Goal: Task Accomplishment & Management: Complete application form

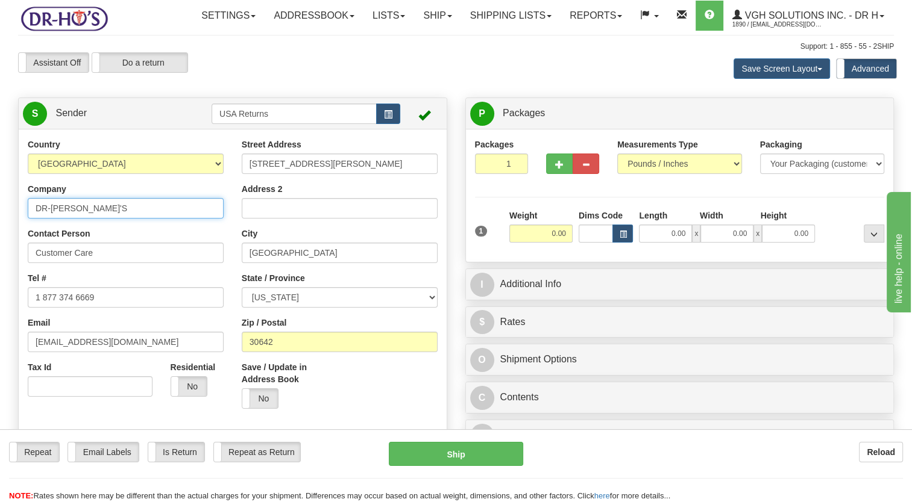
drag, startPoint x: 72, startPoint y: 240, endPoint x: 0, endPoint y: 255, distance: 73.9
click at [0, 255] on html "Training Course Close Toggle navigation Settings Shipping Preferences New Sende…" at bounding box center [456, 251] width 912 height 502
paste input "[PERSON_NAME] [PERSON_NAME]"
type input "[PERSON_NAME] [PERSON_NAME]"
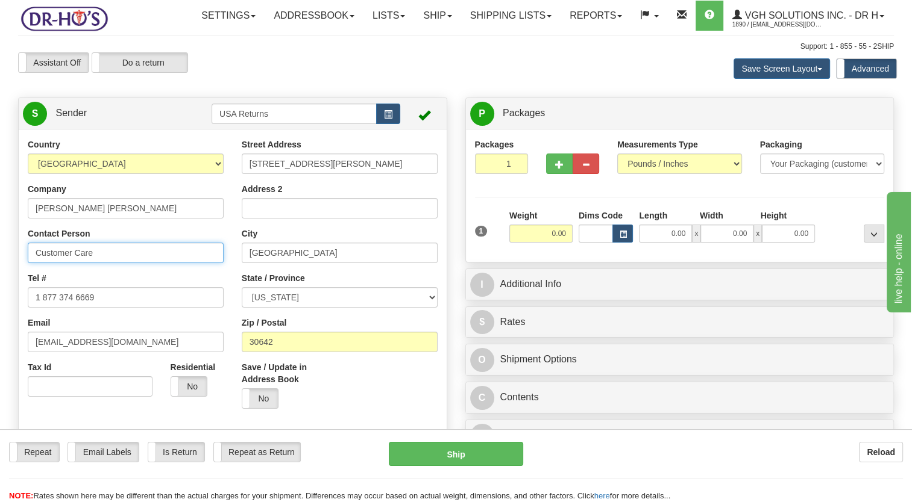
drag, startPoint x: 103, startPoint y: 281, endPoint x: -2, endPoint y: 298, distance: 106.7
click at [0, 298] on html "Training Course Close Toggle navigation Settings Shipping Preferences New Sende…" at bounding box center [456, 251] width 912 height 502
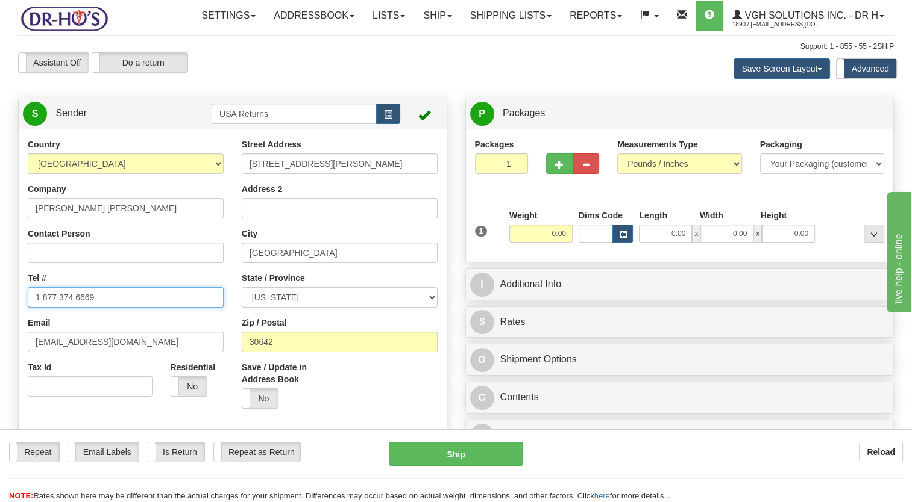
drag, startPoint x: 115, startPoint y: 328, endPoint x: 0, endPoint y: 336, distance: 115.3
click at [0, 336] on html "Training Course Close Toggle navigation Settings Shipping Preferences New Sende…" at bounding box center [456, 251] width 912 height 502
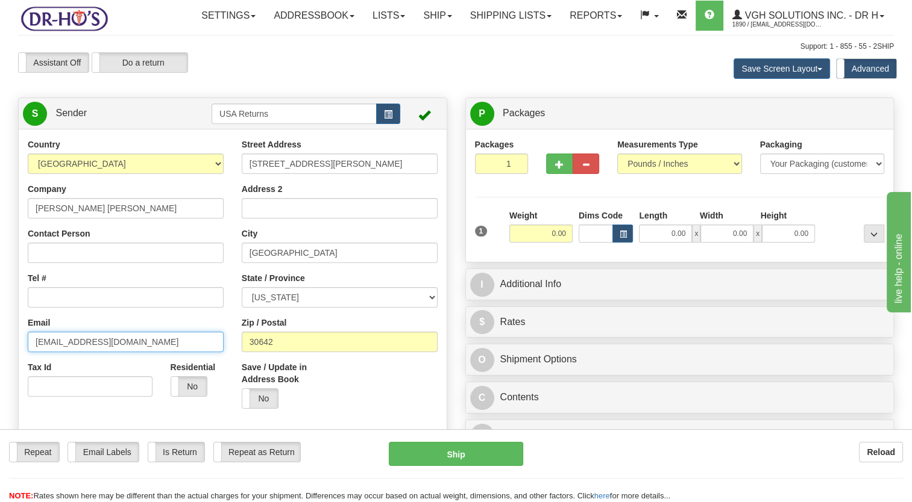
drag, startPoint x: 24, startPoint y: 374, endPoint x: -2, endPoint y: 375, distance: 26.5
click at [0, 375] on html "Training Course Close Toggle navigation Settings Shipping Preferences New Sende…" at bounding box center [456, 251] width 912 height 502
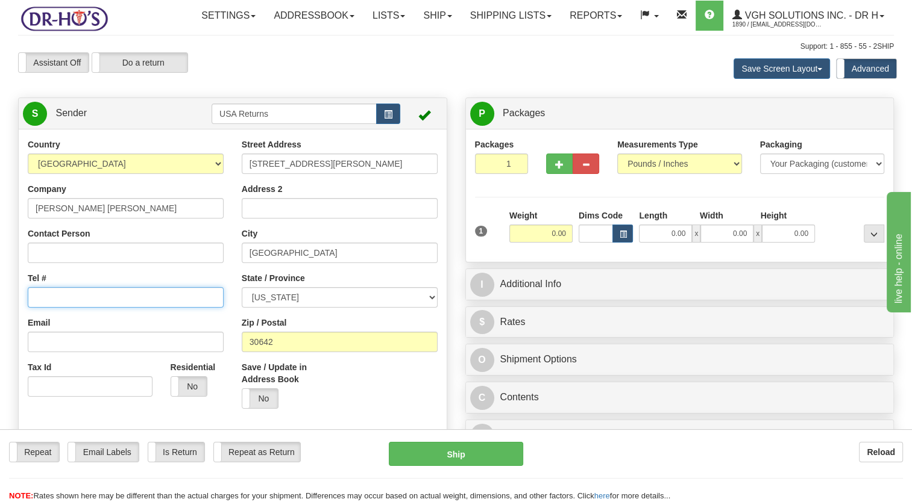
click at [90, 308] on input "Tel #" at bounding box center [126, 297] width 196 height 20
paste input "4802139794"
type input "4802139794"
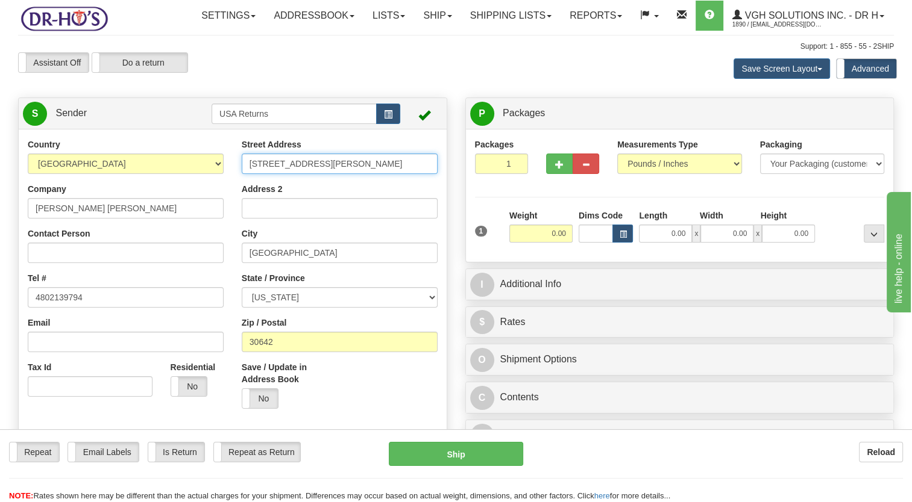
drag, startPoint x: 330, startPoint y: 192, endPoint x: 174, endPoint y: 205, distance: 156.6
click at [174, 205] on div "Country [GEOGRAPHIC_DATA] [GEOGRAPHIC_DATA] [GEOGRAPHIC_DATA] [GEOGRAPHIC_DATA]…" at bounding box center [233, 306] width 428 height 334
paste input "[STREET_ADDRESS]"
type input "1481 [GEOGRAPHIC_DATA]"
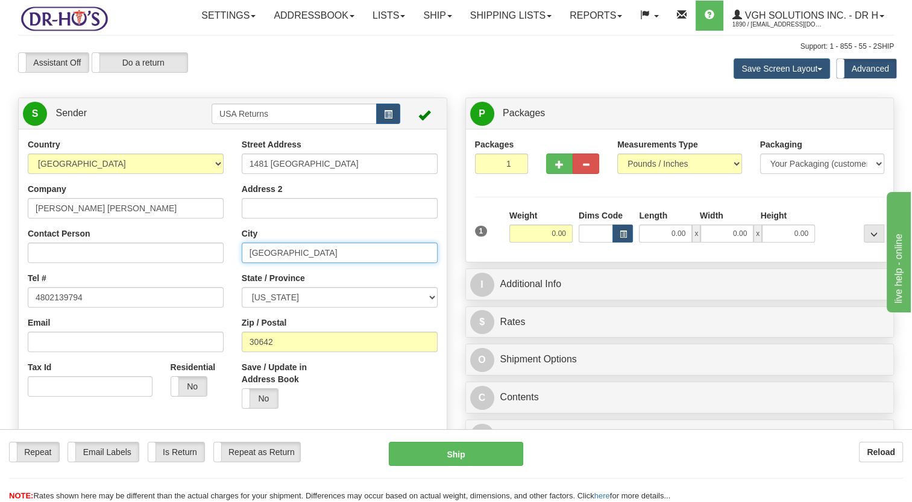
drag, startPoint x: 304, startPoint y: 275, endPoint x: 190, endPoint y: 300, distance: 116.5
click at [202, 296] on div "Country [GEOGRAPHIC_DATA] [GEOGRAPHIC_DATA] [GEOGRAPHIC_DATA] [GEOGRAPHIC_DATA]…" at bounding box center [233, 306] width 428 height 334
paste input "[PERSON_NAME],"
type input "[PERSON_NAME]"
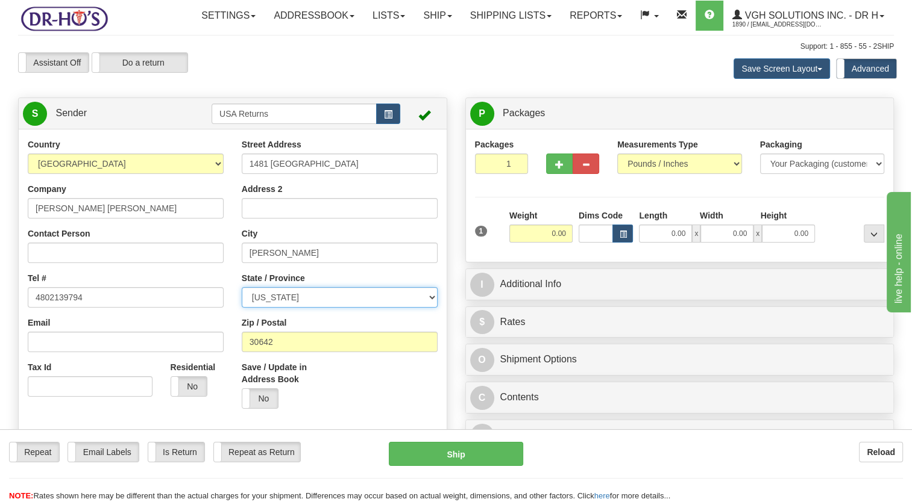
drag, startPoint x: 295, startPoint y: 327, endPoint x: 295, endPoint y: 319, distance: 7.2
click at [295, 308] on select "[US_STATE] [US_STATE] [US_STATE] [US_STATE] Armed Forces America Armed Forces E…" at bounding box center [340, 297] width 196 height 20
select select "AZ"
click at [242, 308] on select "[US_STATE] [US_STATE] [US_STATE] [US_STATE] Armed Forces America Armed Forces E…" at bounding box center [340, 297] width 196 height 20
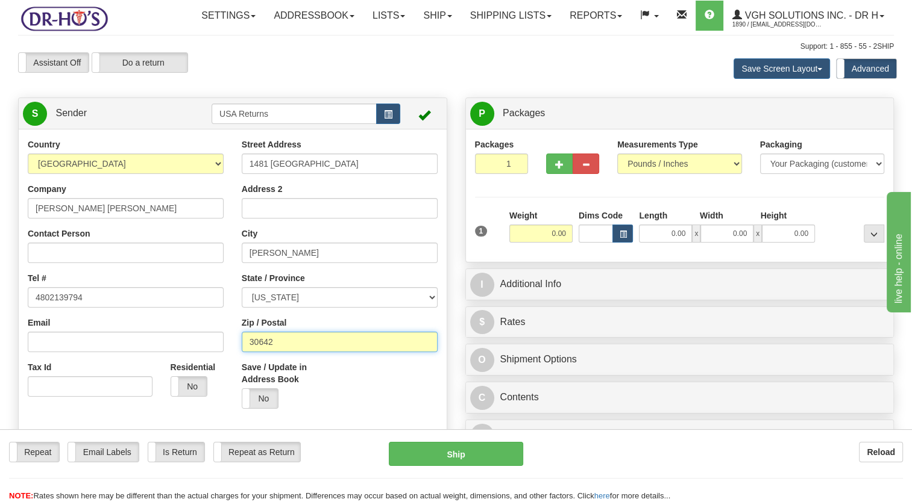
drag, startPoint x: 286, startPoint y: 367, endPoint x: 205, endPoint y: 377, distance: 82.0
click at [205, 377] on div "Country [GEOGRAPHIC_DATA] [GEOGRAPHIC_DATA] [GEOGRAPHIC_DATA] [GEOGRAPHIC_DATA]…" at bounding box center [233, 306] width 428 height 334
paste input "85296"
type input "85296"
drag, startPoint x: 327, startPoint y: 401, endPoint x: 327, endPoint y: 380, distance: 21.7
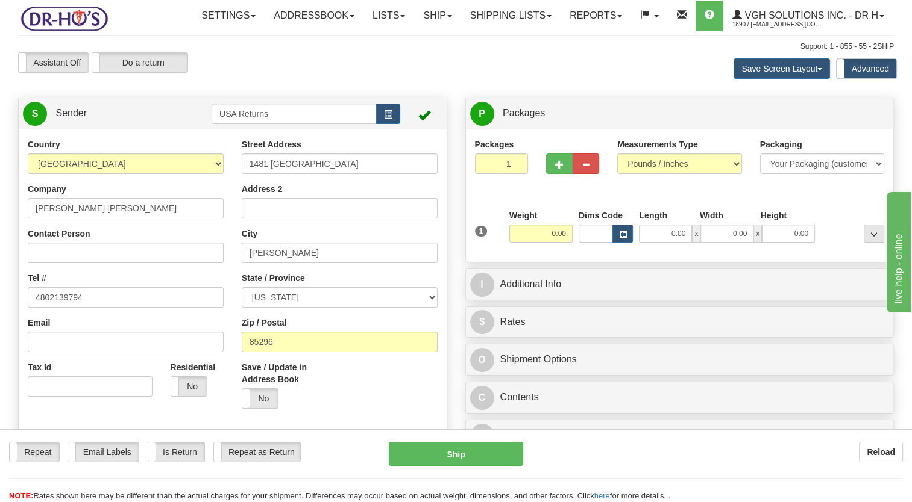
click at [327, 386] on label "Save / Update in Address Book" at bounding box center [286, 373] width 89 height 24
click at [0, 0] on input "Save / Update in Address Book" at bounding box center [0, 0] width 0 height 0
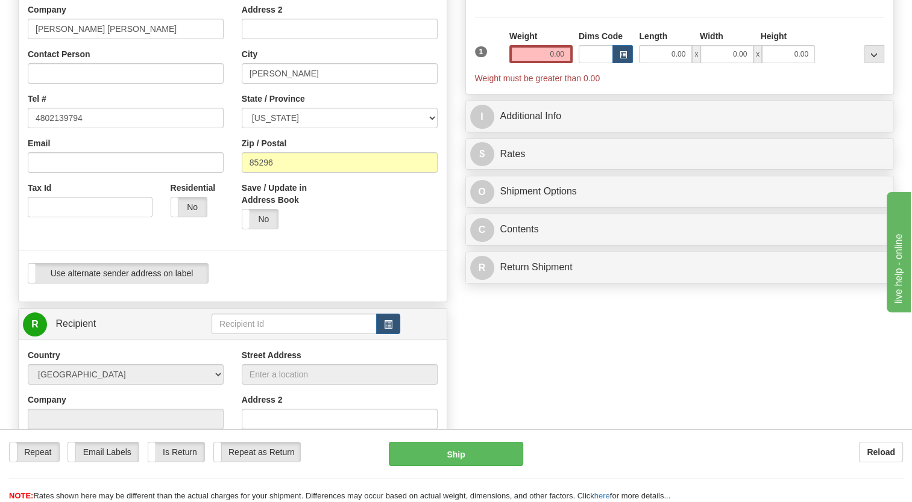
scroll to position [181, 0]
click at [388, 328] on span "button" at bounding box center [388, 324] width 8 height 8
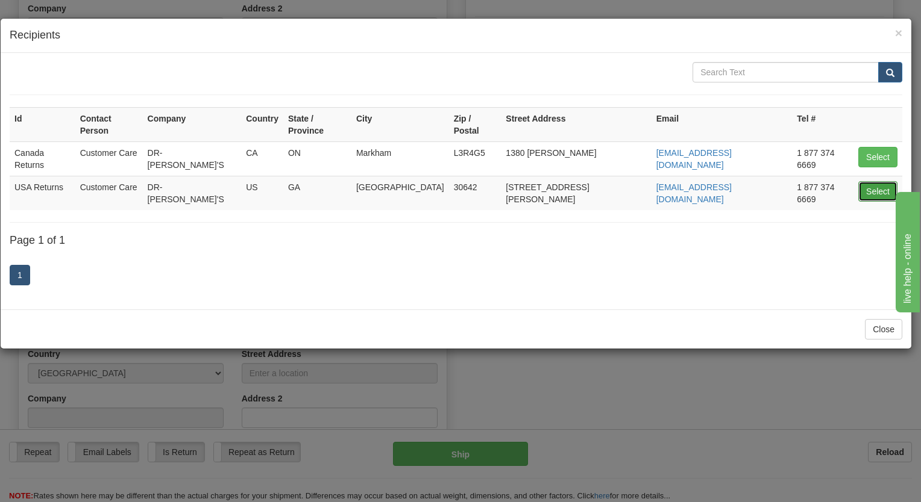
click at [870, 181] on button "Select" at bounding box center [877, 191] width 39 height 20
type input "USA Returns"
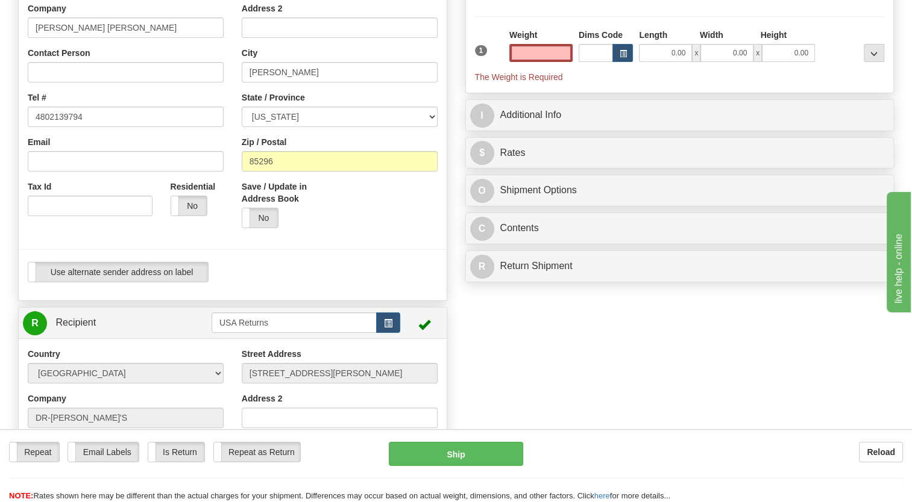
type input "0.00"
click at [351, 283] on div "Use alternate sender address on label Use alternate sender address on label" at bounding box center [233, 272] width 410 height 20
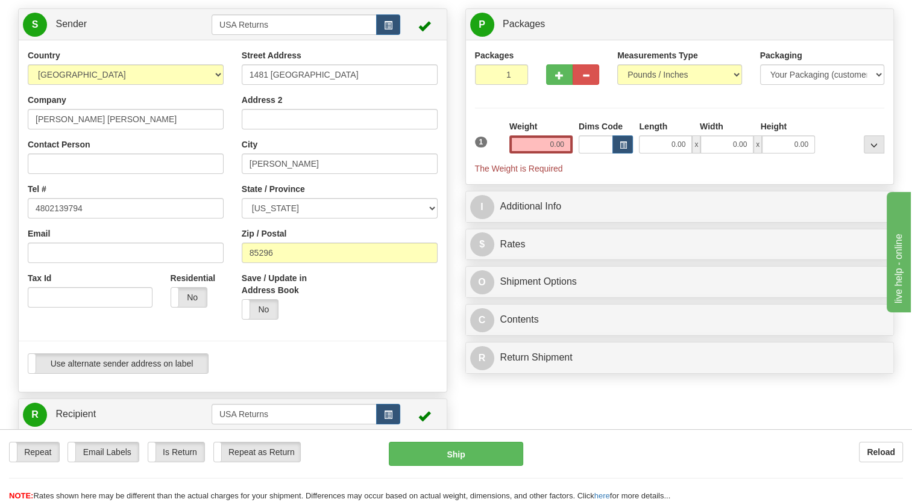
scroll to position [60, 0]
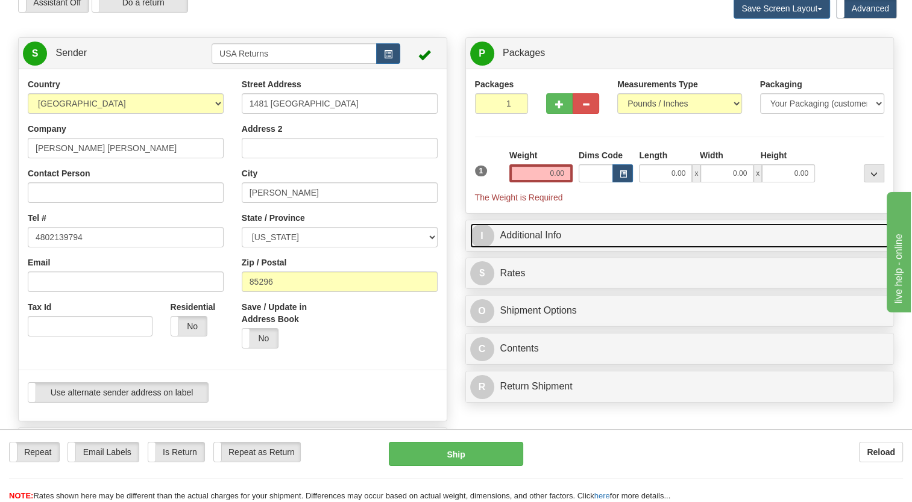
click at [528, 248] on link "I Additional Info" at bounding box center [679, 236] width 419 height 25
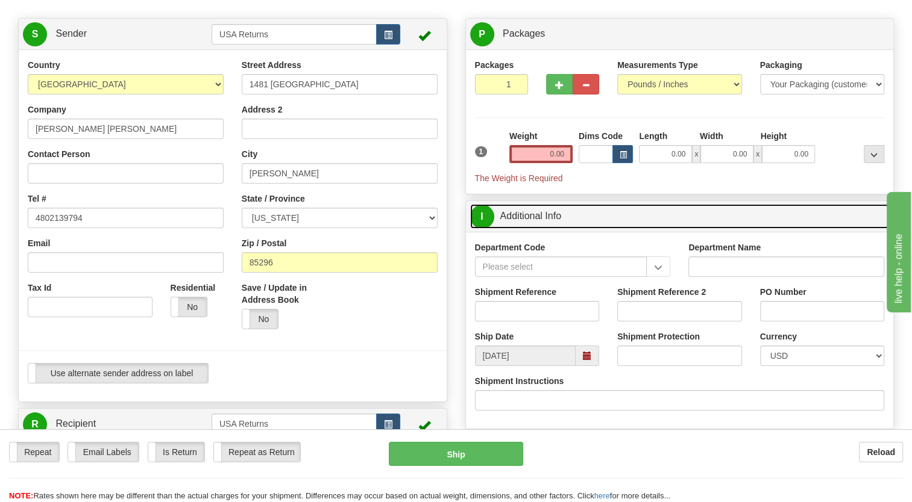
scroll to position [120, 0]
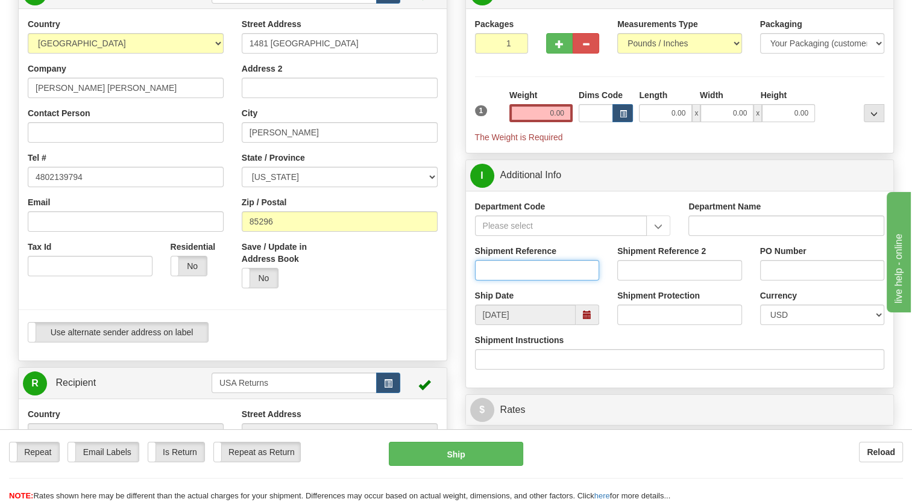
click at [515, 281] on input "Shipment Reference" at bounding box center [537, 270] width 125 height 20
paste input "1207052"
type input "1207052"
drag, startPoint x: 428, startPoint y: 329, endPoint x: 524, endPoint y: 338, distance: 96.8
click at [431, 322] on div at bounding box center [233, 310] width 446 height 25
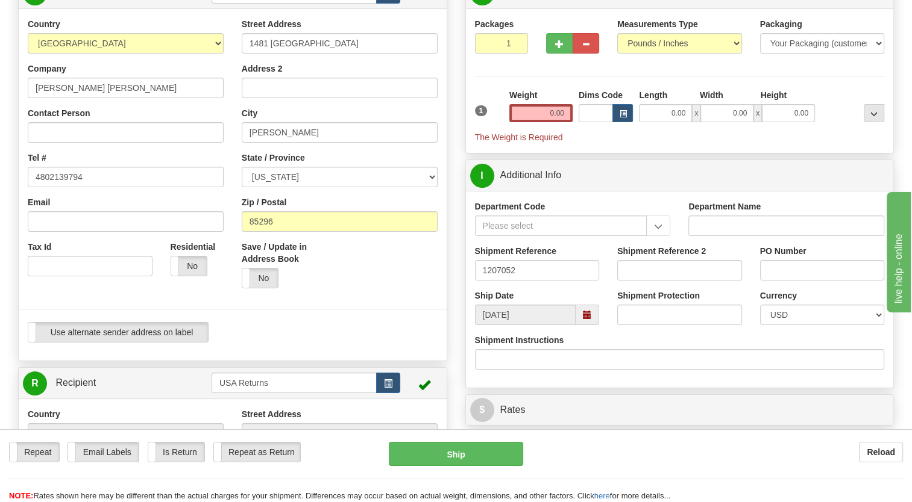
click at [590, 319] on span at bounding box center [587, 315] width 8 height 8
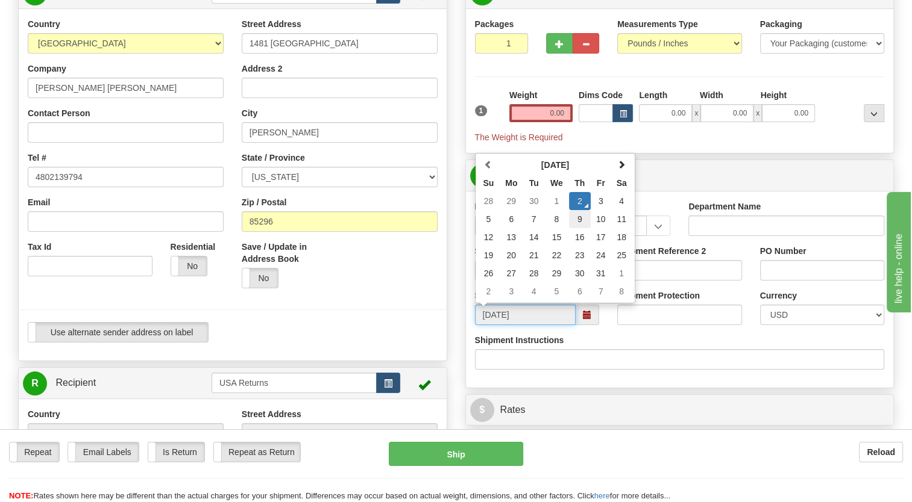
click at [577, 228] on td "9" at bounding box center [580, 219] width 22 height 18
type input "[DATE]"
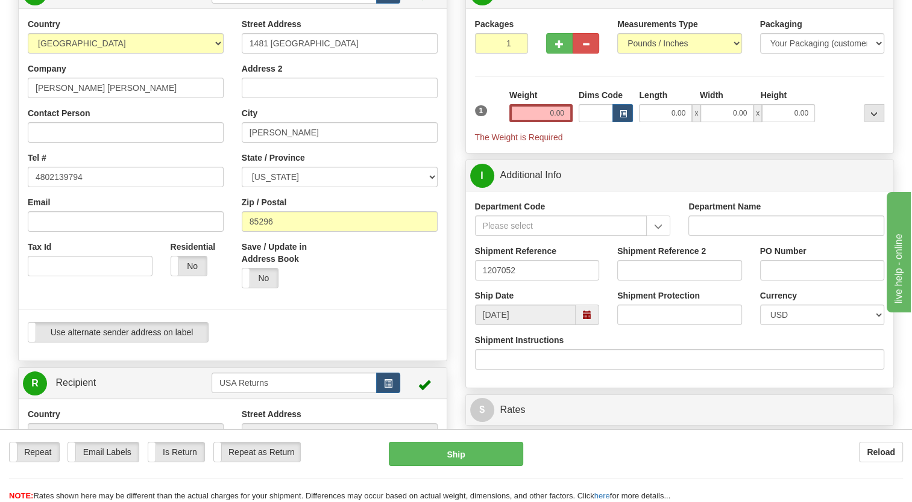
click at [405, 322] on div at bounding box center [233, 310] width 446 height 25
click at [534, 122] on input "0.00" at bounding box center [540, 113] width 63 height 18
type input "1.00"
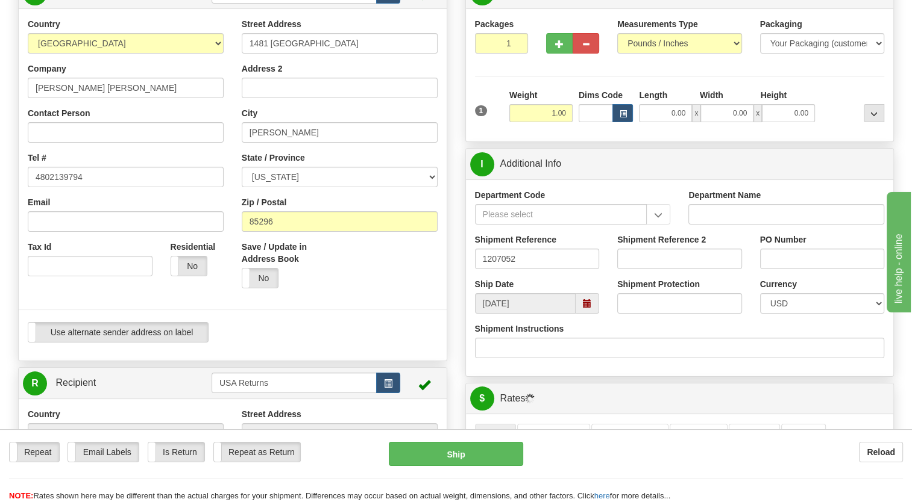
click at [497, 109] on div "Packages 1 1 Measurements Type" at bounding box center [680, 75] width 410 height 114
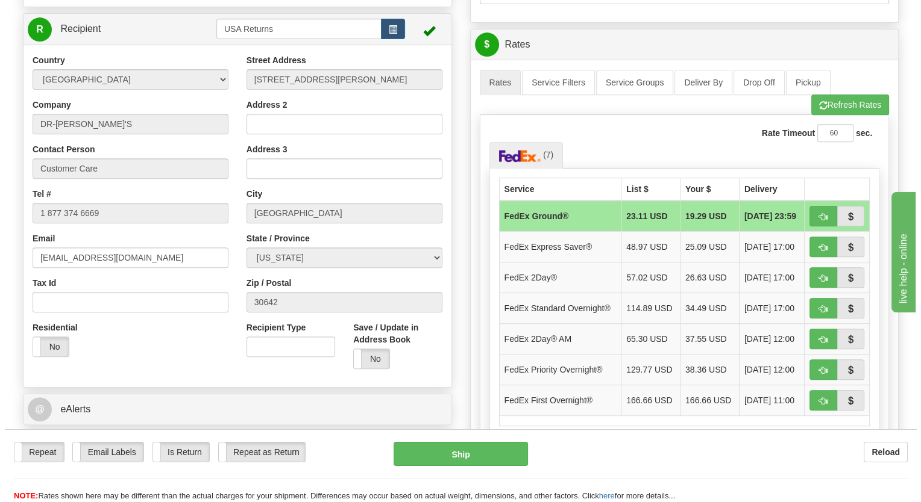
scroll to position [542, 0]
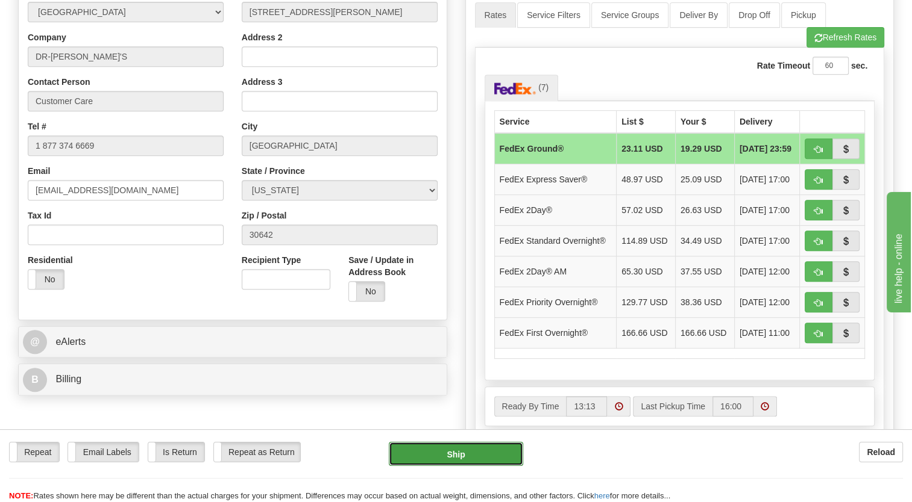
click at [474, 449] on button "Ship" at bounding box center [456, 454] width 134 height 24
type input "92"
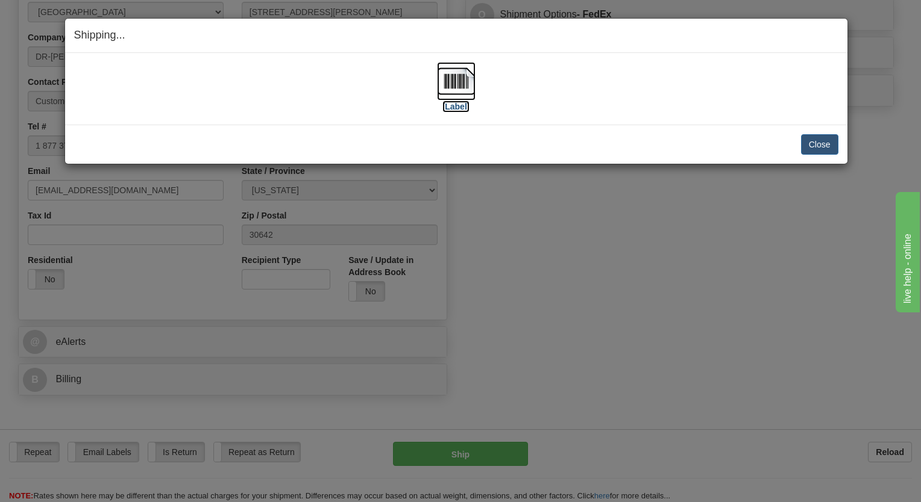
click at [455, 78] on img at bounding box center [456, 81] width 39 height 39
